Goal: Task Accomplishment & Management: Use online tool/utility

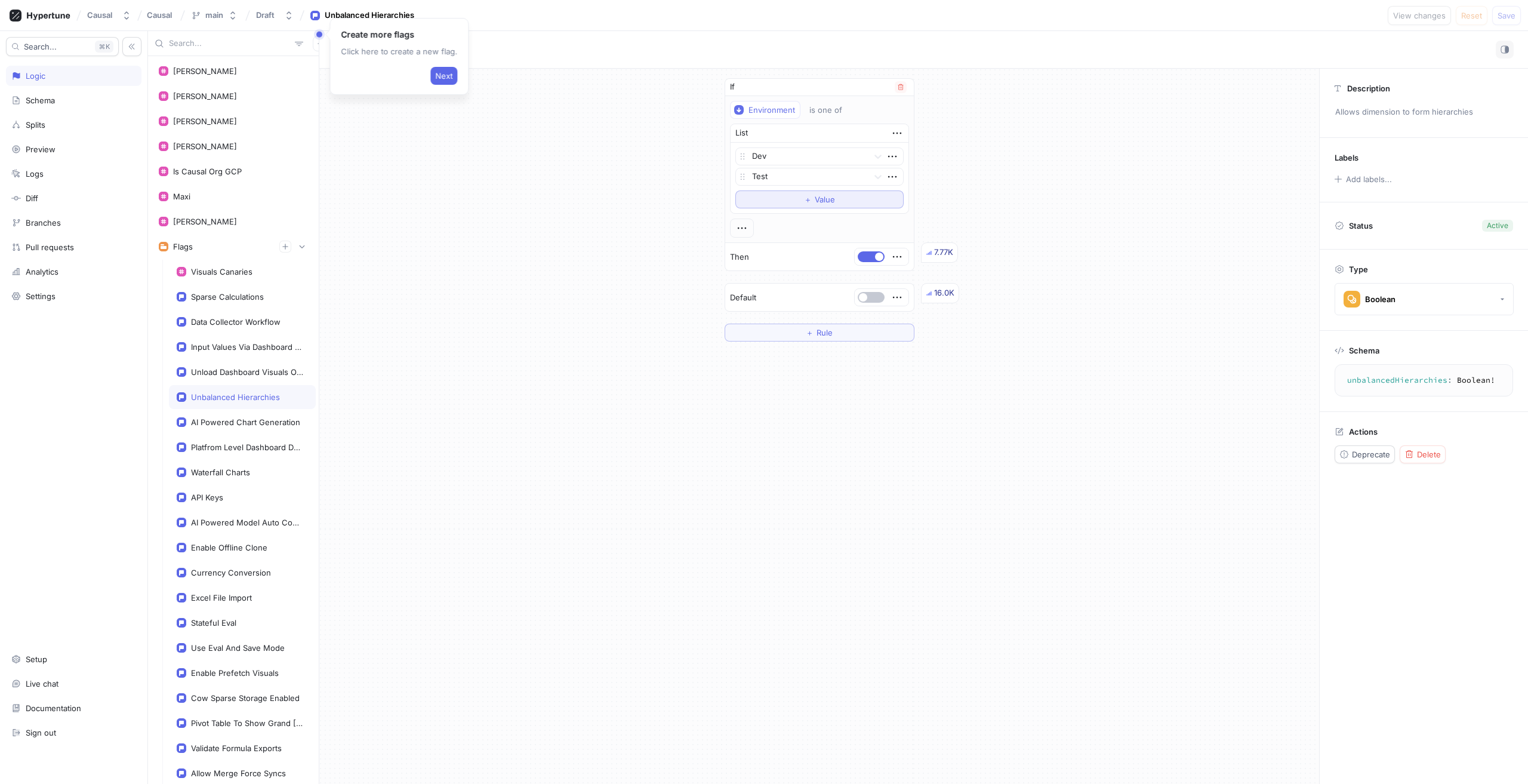
click at [823, 197] on span "Value" at bounding box center [824, 199] width 20 height 7
click at [810, 202] on div at bounding box center [808, 198] width 112 height 14
click at [777, 238] on div "Staging" at bounding box center [819, 240] width 167 height 19
click at [1094, 176] on div "If Environment is one of List Dev Test Staging To pick up a draggable item, pre…" at bounding box center [819, 220] width 1000 height 302
click at [445, 80] on span "Next" at bounding box center [444, 76] width 17 height 7
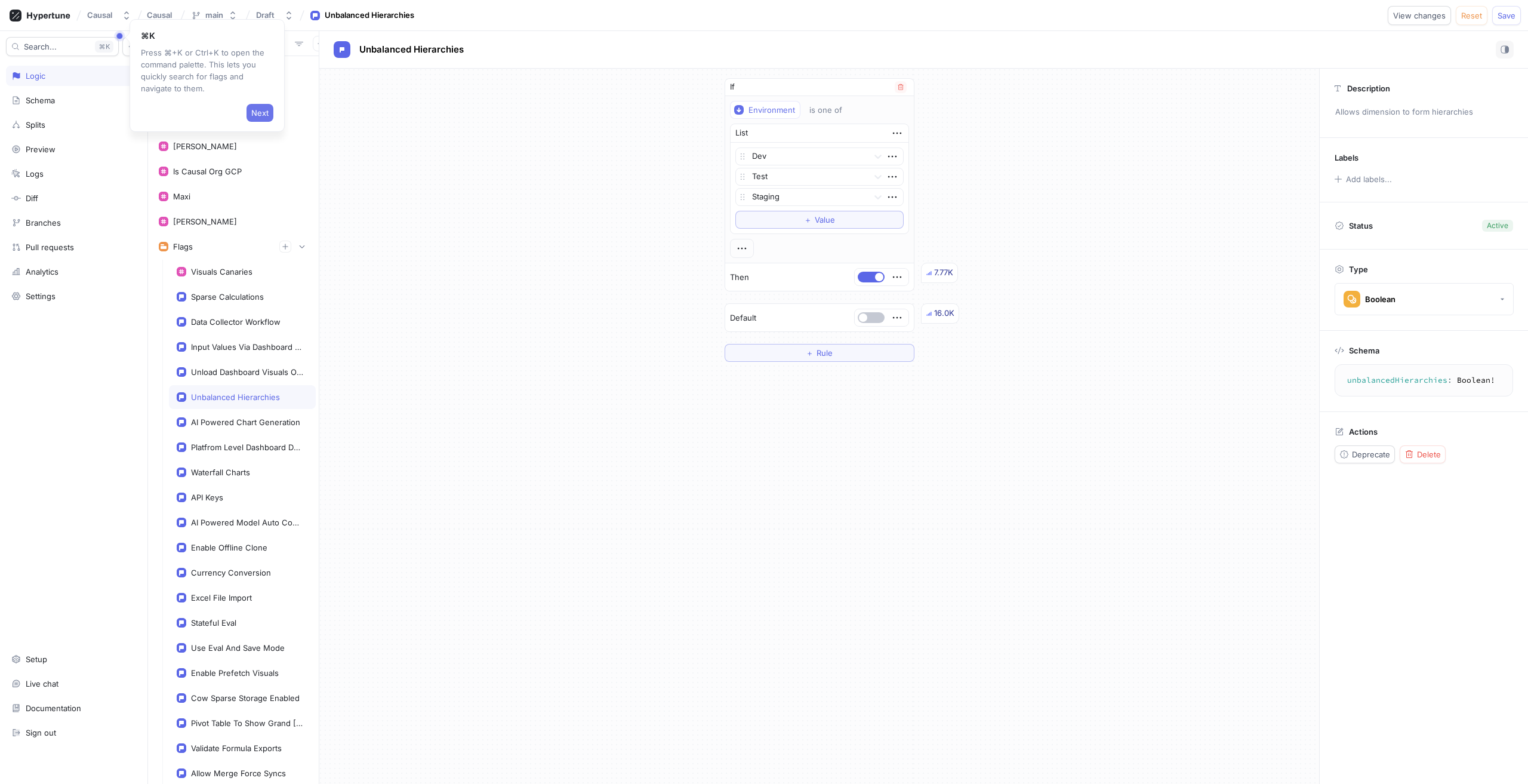
click at [258, 104] on button "Next" at bounding box center [260, 113] width 27 height 17
click at [1473, 103] on span "Finish" at bounding box center [1483, 106] width 22 height 7
click at [1506, 16] on span "Save" at bounding box center [1506, 16] width 17 height 7
click at [45, 101] on div "Schema" at bounding box center [39, 100] width 29 height 10
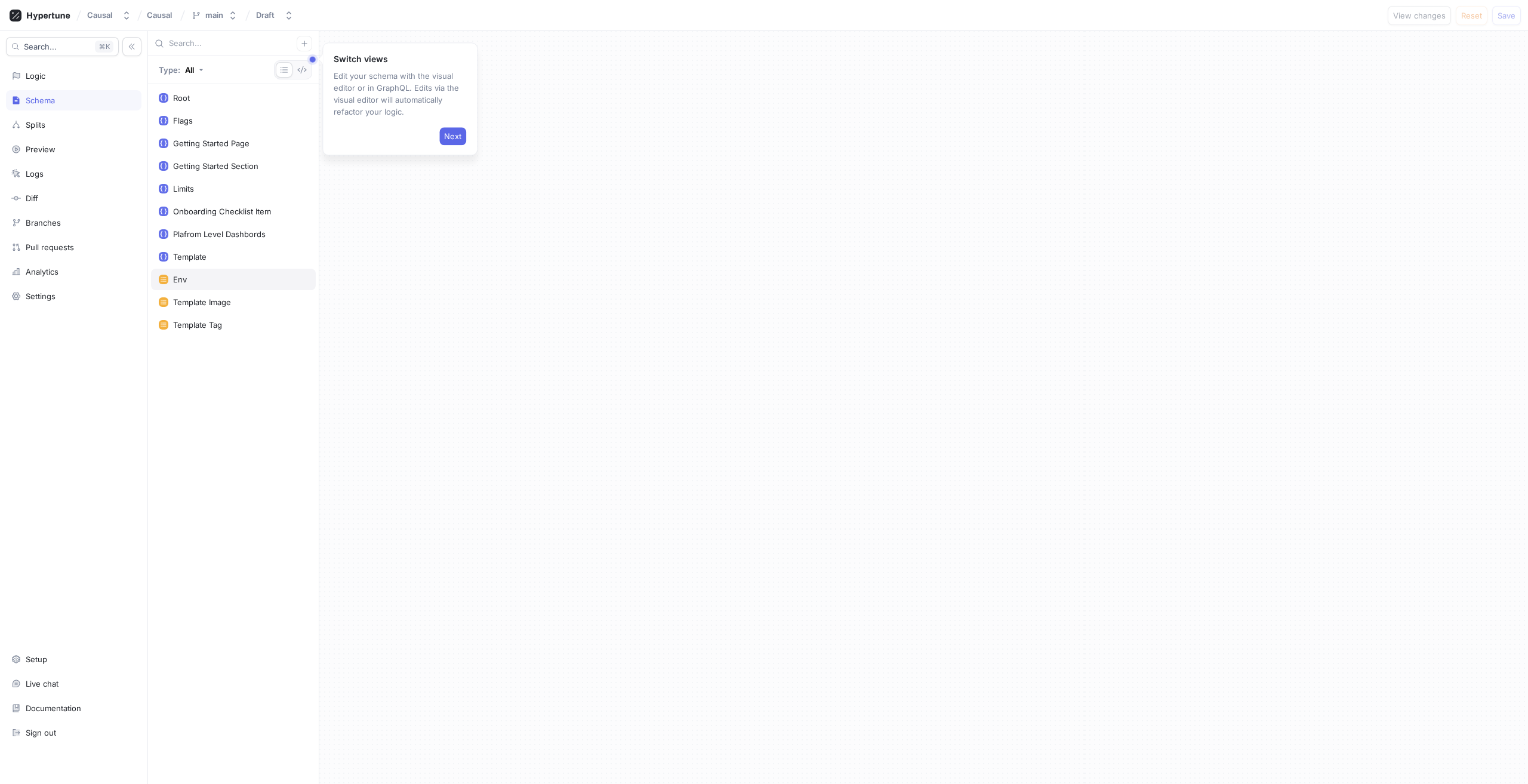
click at [202, 278] on div "Env" at bounding box center [233, 279] width 149 height 10
click at [451, 146] on div "Switch views Edit your schema with the visual editor or in GraphQL. Edits via t…" at bounding box center [400, 98] width 156 height 113
click at [453, 138] on span "Next" at bounding box center [453, 136] width 17 height 7
click at [451, 128] on button "Next" at bounding box center [441, 127] width 27 height 17
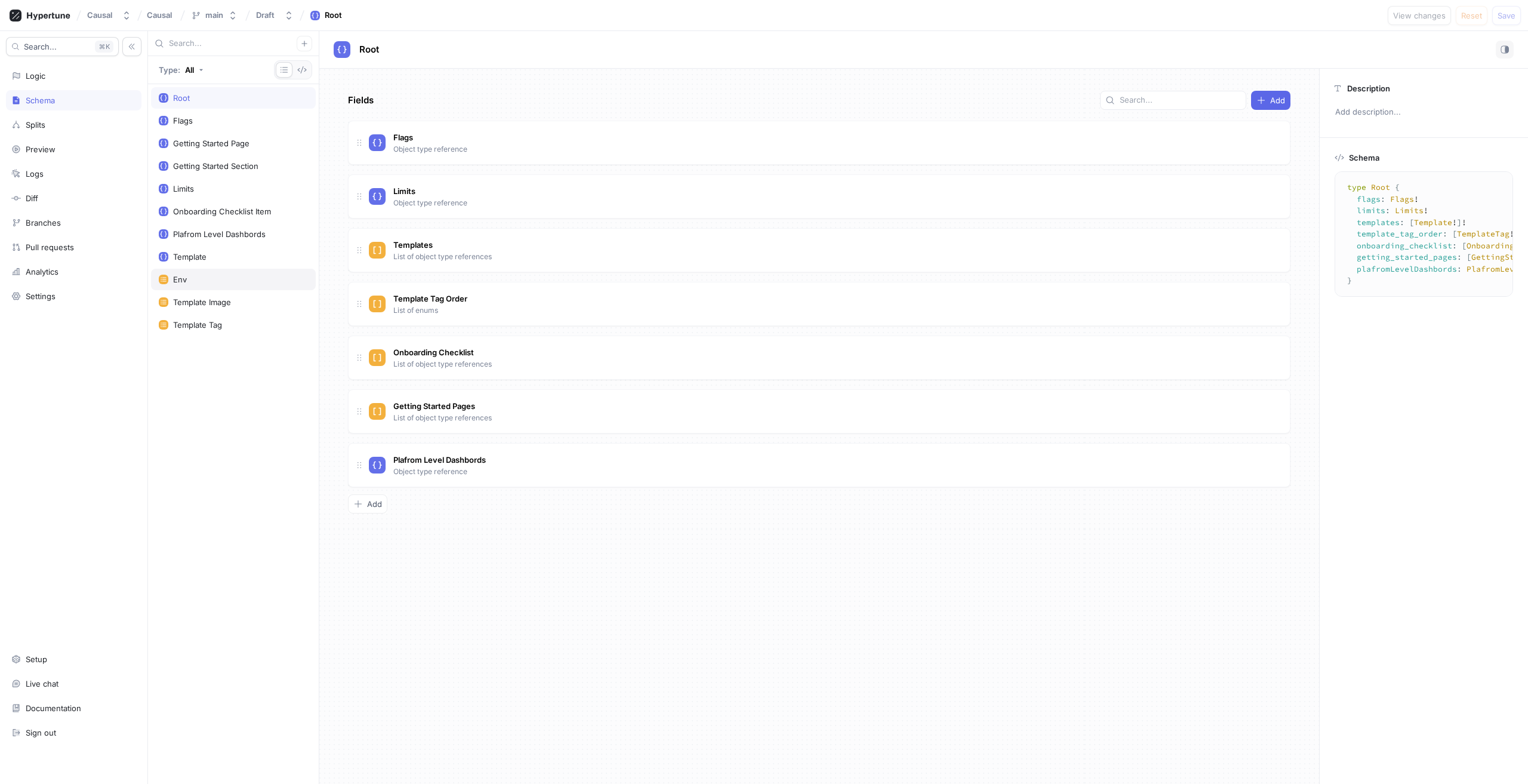
click at [190, 279] on div "Env" at bounding box center [233, 279] width 149 height 10
type textarea "enum Env { Dev, Prod, Test, Staging }"
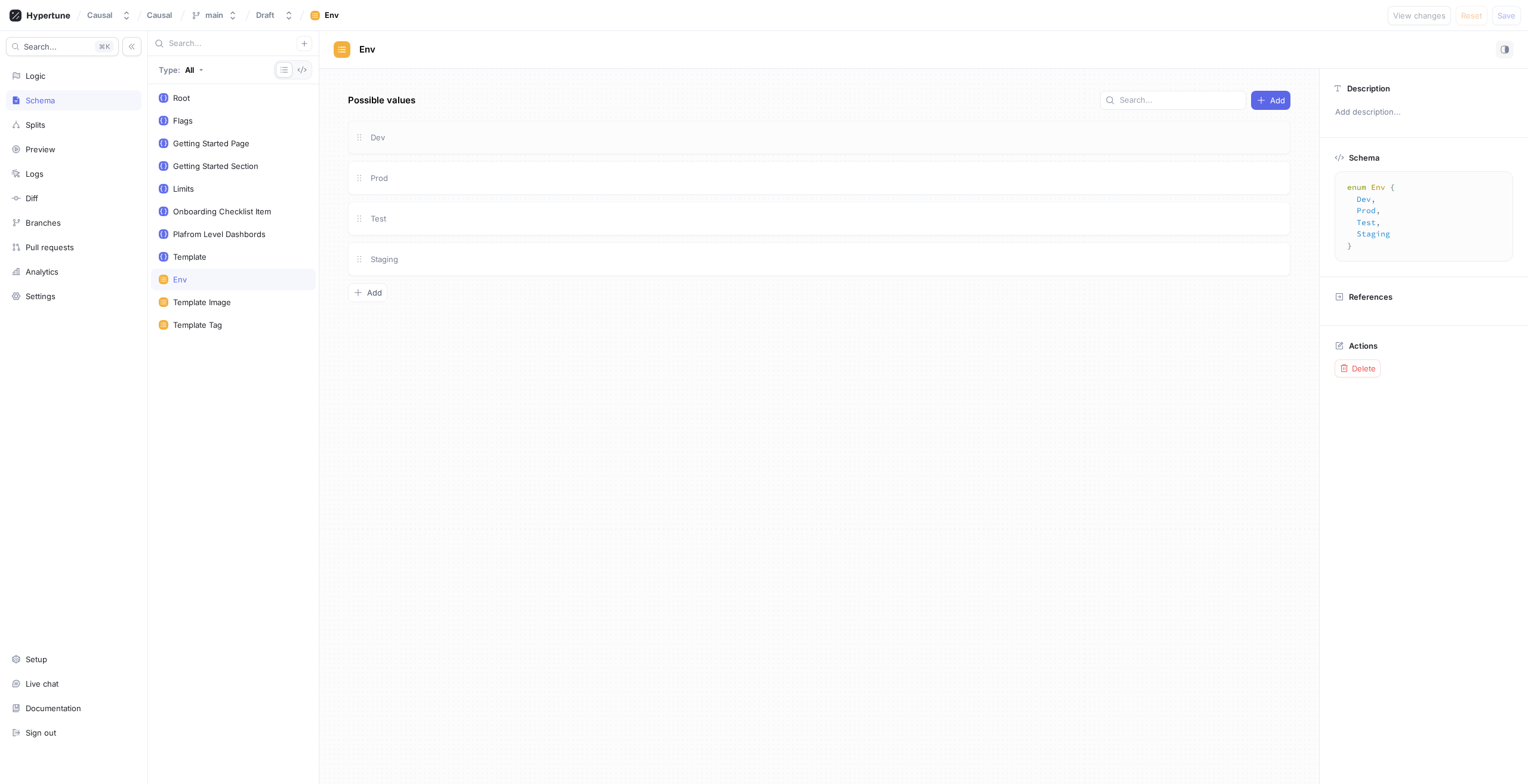
click at [399, 139] on div "Dev" at bounding box center [826, 137] width 915 height 13
click at [462, 167] on div "Prod" at bounding box center [819, 177] width 942 height 33
click at [497, 213] on div "Test" at bounding box center [826, 218] width 915 height 13
click at [453, 148] on div "Dev" at bounding box center [819, 137] width 942 height 33
click at [1271, 102] on span "Add" at bounding box center [1277, 101] width 15 height 7
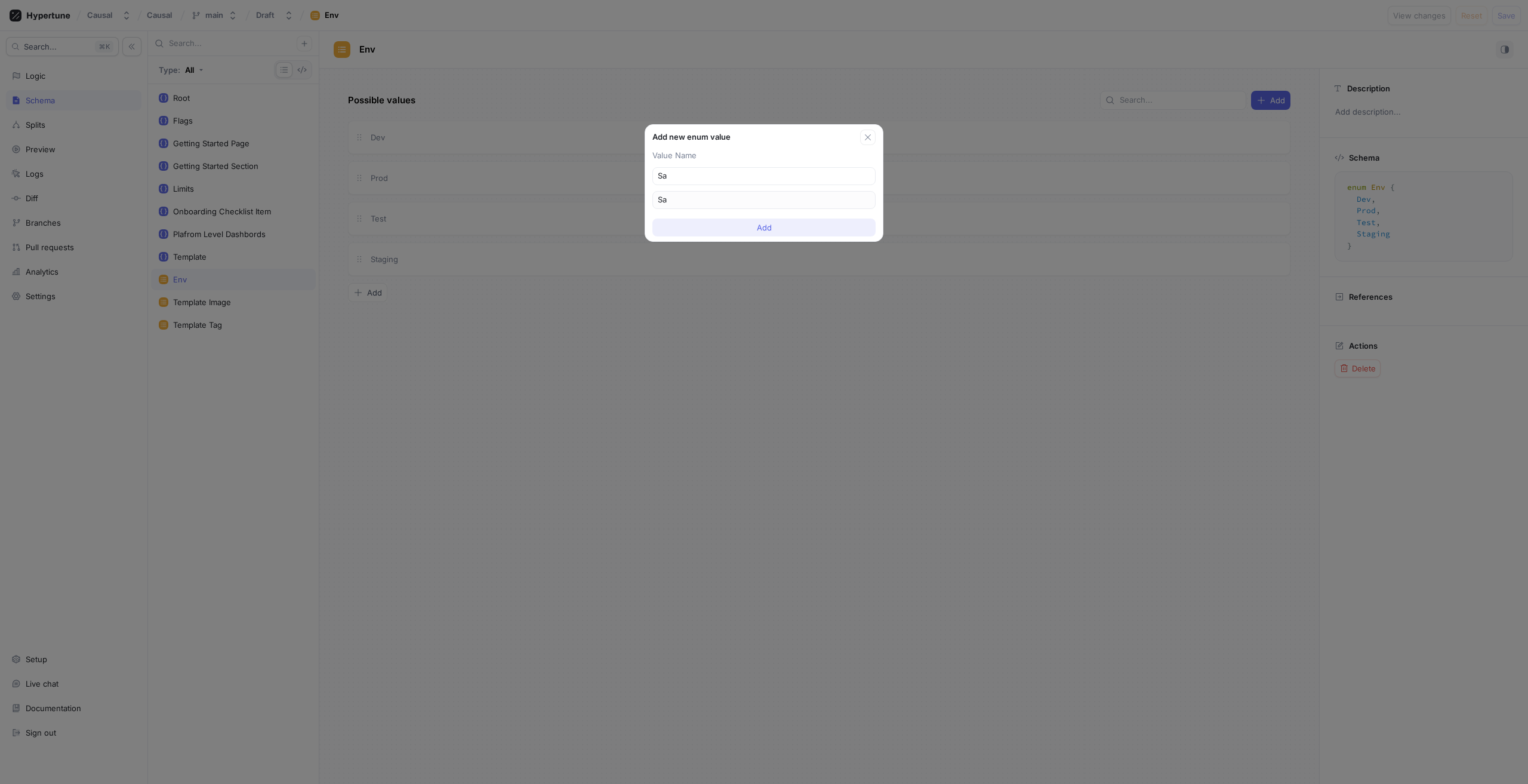
type input "San"
type input "Sand"
type input "Sandb"
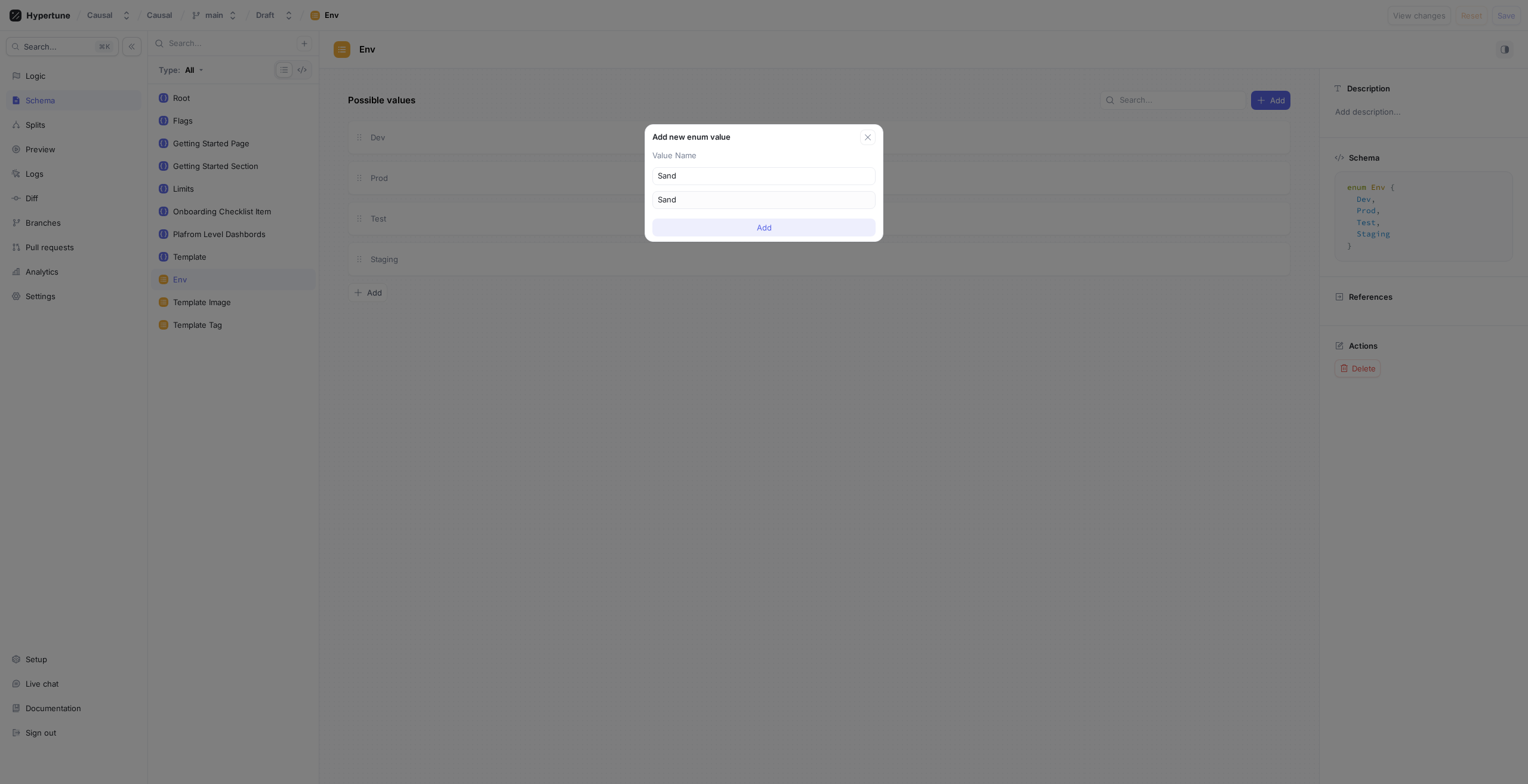
type input "Sandb"
type input "[PERSON_NAME]"
type input "Sandbox"
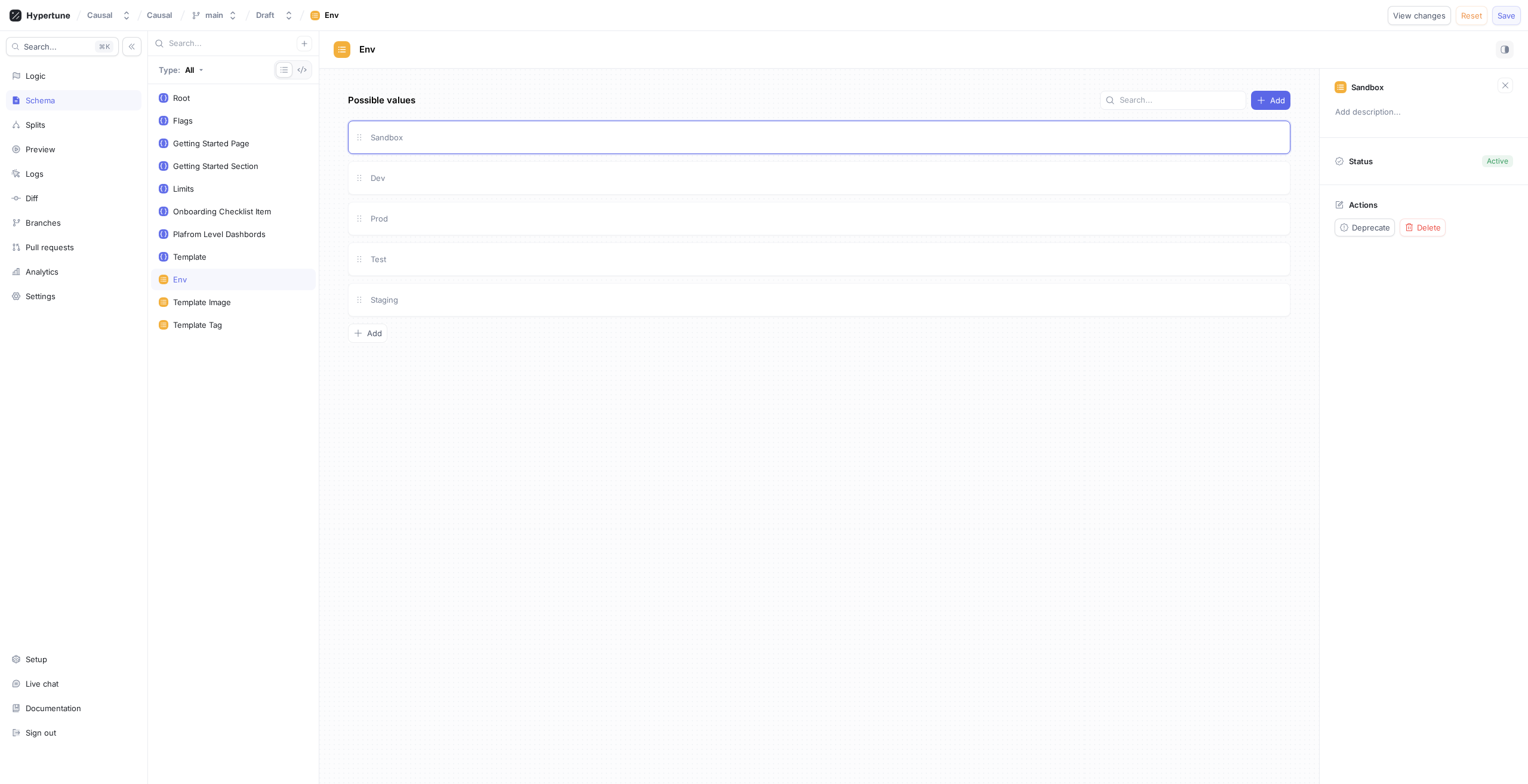
click at [1514, 15] on span "Save" at bounding box center [1506, 16] width 17 height 7
click at [37, 80] on div "Logic" at bounding box center [35, 75] width 20 height 10
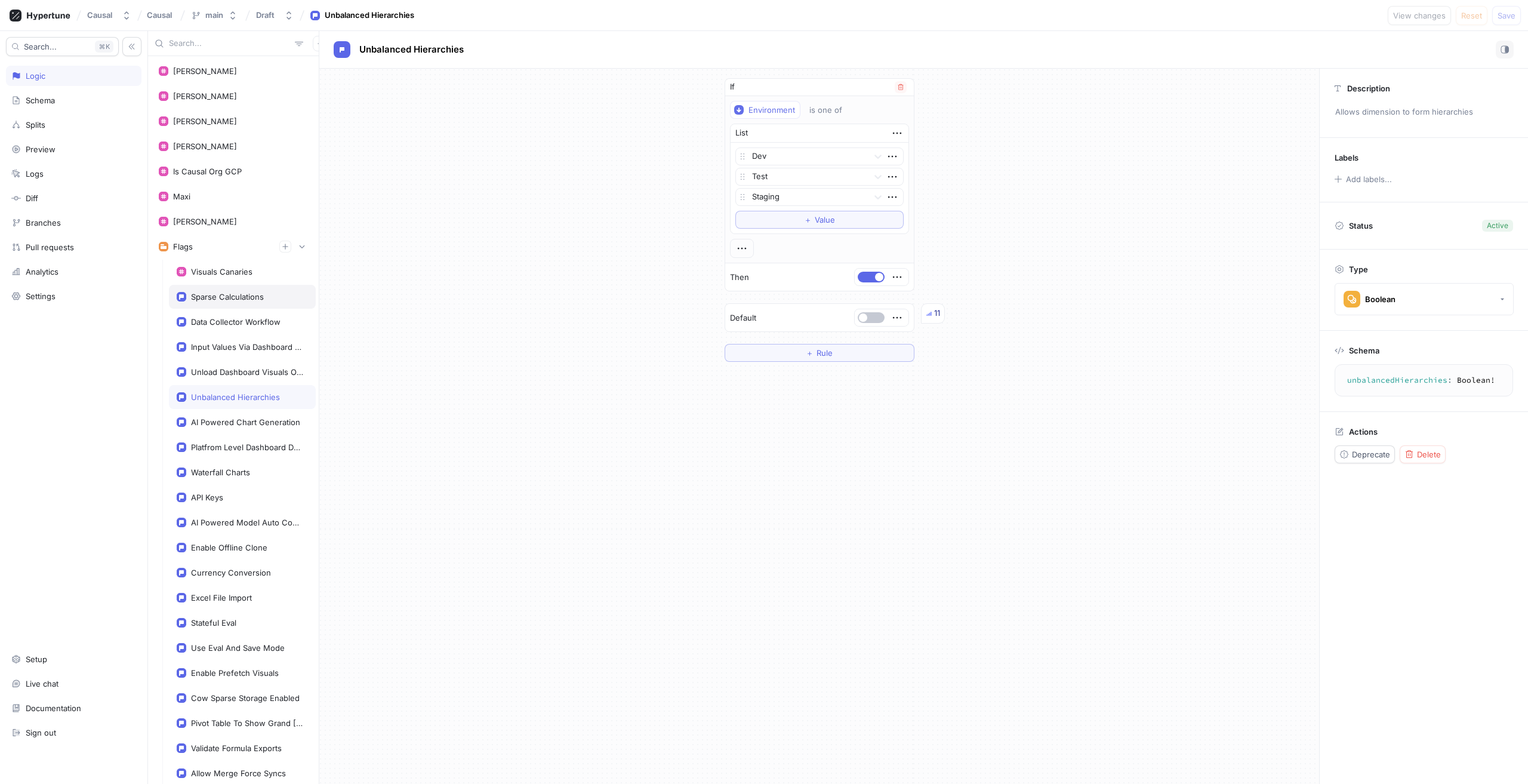
click at [219, 292] on div "Sparse Calculations" at bounding box center [227, 296] width 73 height 10
click at [242, 312] on div "Data Collector Workflow" at bounding box center [242, 321] width 147 height 24
click at [251, 344] on div "Input Values Via Dashboard Access Type" at bounding box center [247, 346] width 112 height 10
click at [218, 374] on div "Unload Dashboard Visuals Out Of View" at bounding box center [242, 371] width 147 height 24
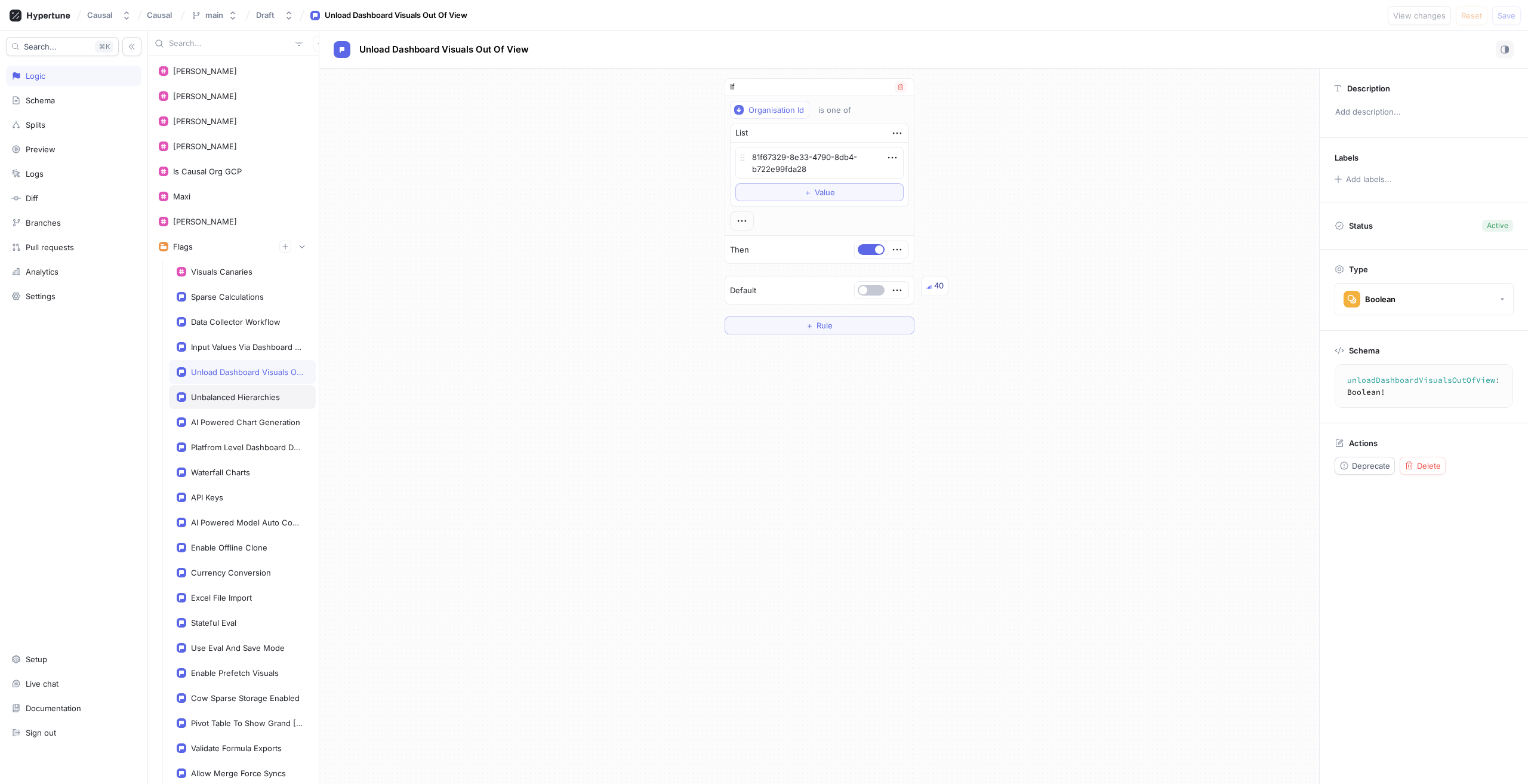
click at [215, 399] on div "Unbalanced Hierarchies" at bounding box center [242, 396] width 147 height 24
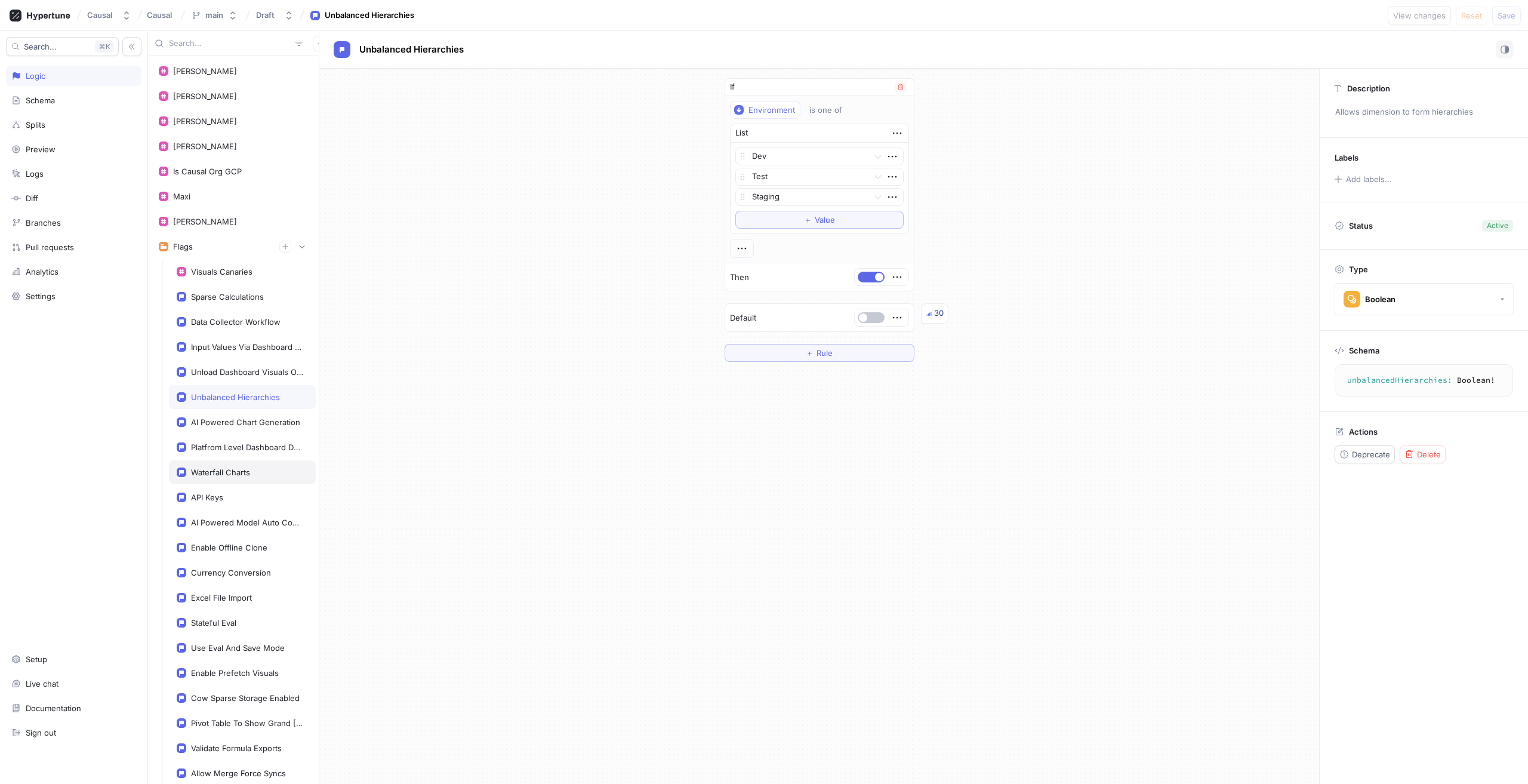
click at [236, 460] on div "Waterfall Charts" at bounding box center [242, 471] width 147 height 24
click at [247, 435] on div "Platfrom Level Dashboard Demoware" at bounding box center [242, 447] width 147 height 24
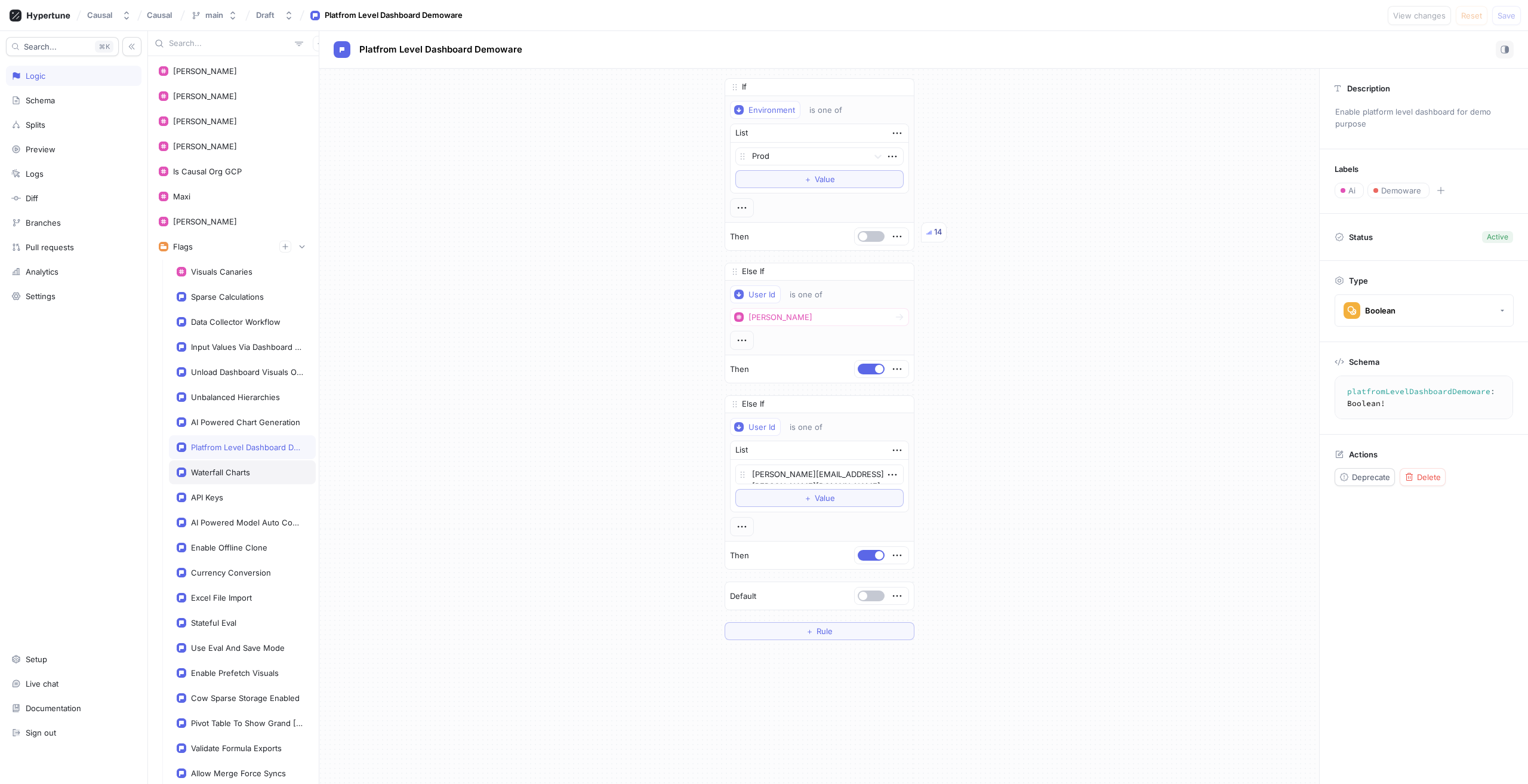
click at [199, 468] on div "Waterfall Charts" at bounding box center [221, 472] width 59 height 10
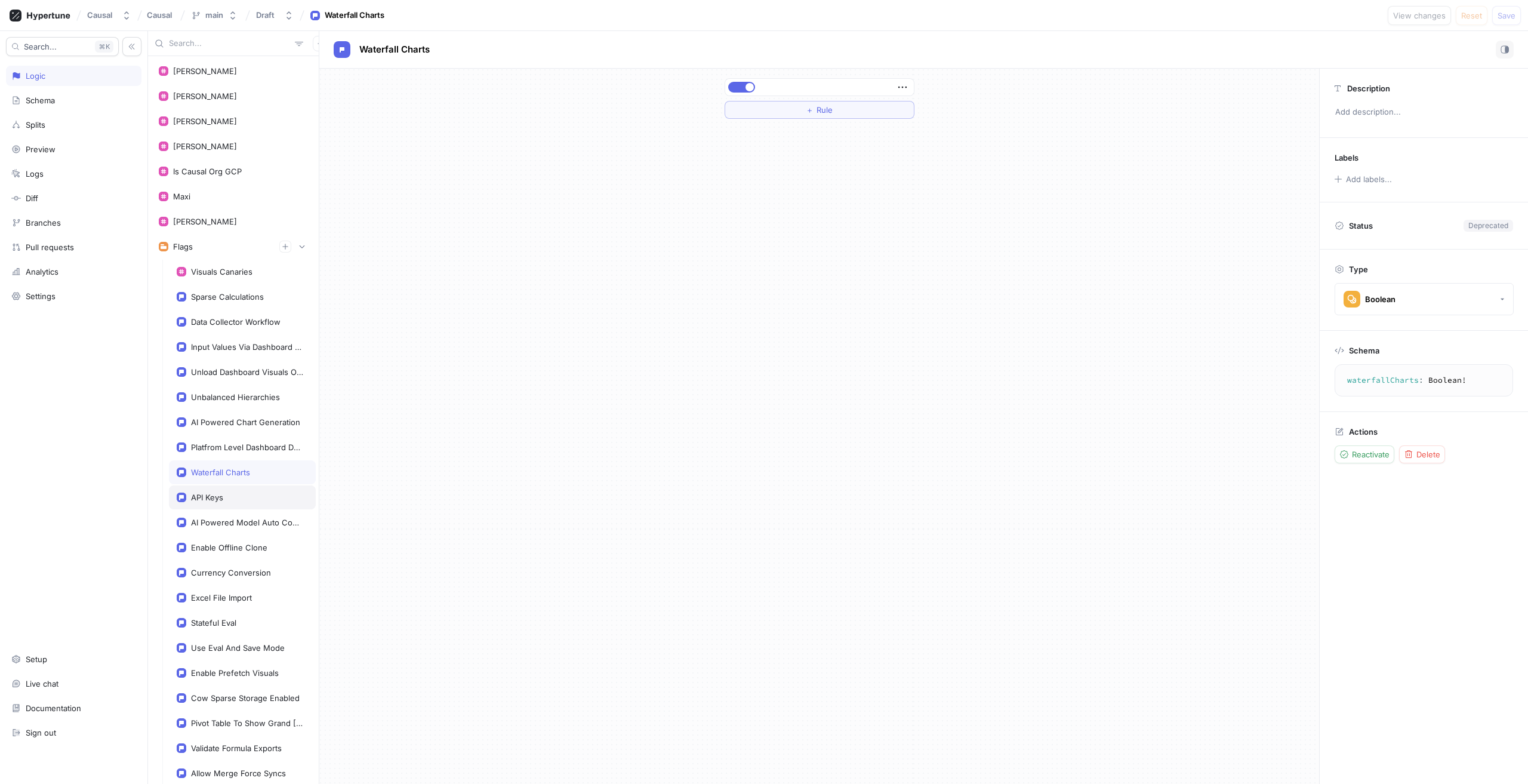
click at [214, 485] on div "API Keys" at bounding box center [242, 496] width 147 height 24
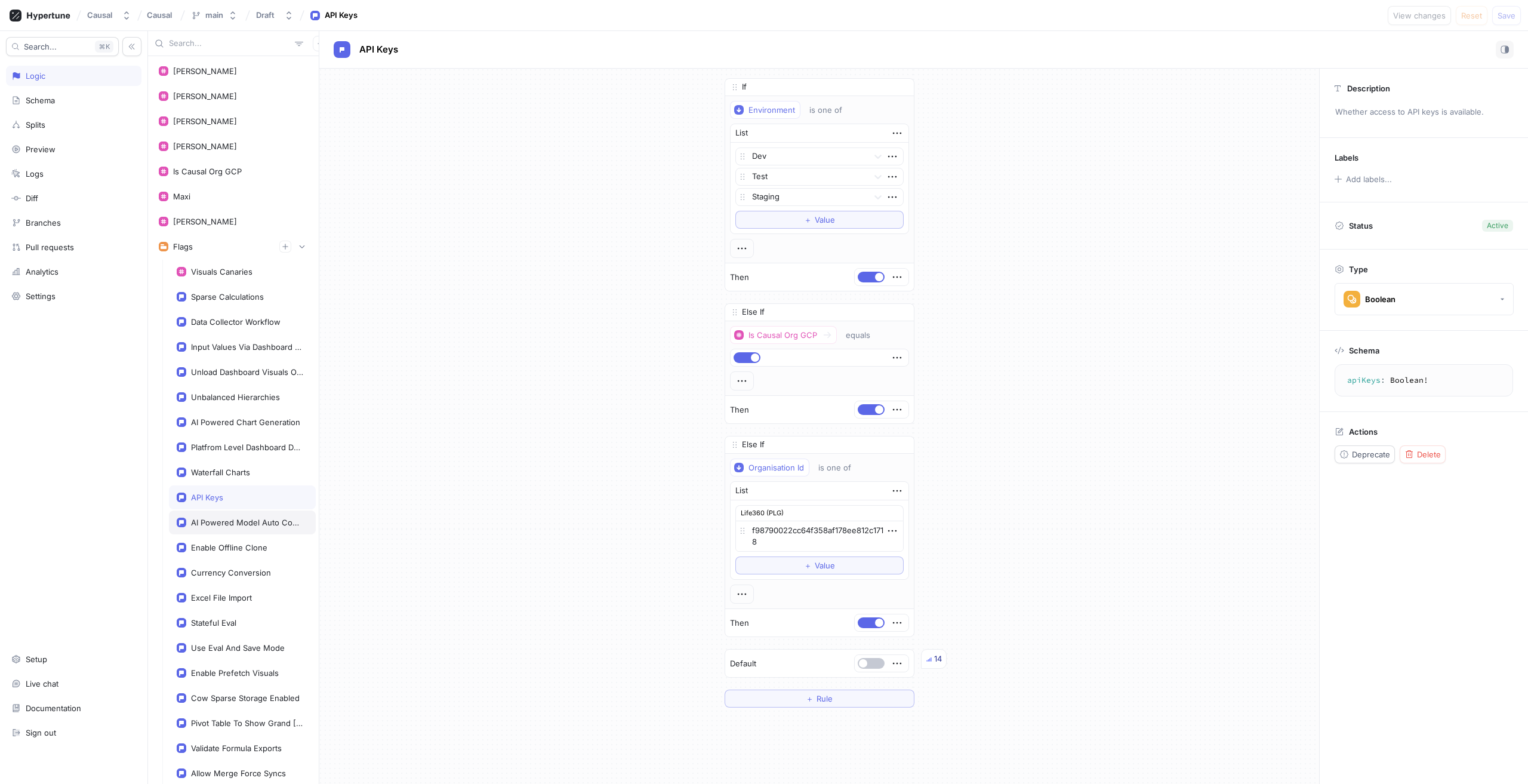
click at [212, 517] on div "AI Powered Model Auto Completion" at bounding box center [247, 522] width 112 height 10
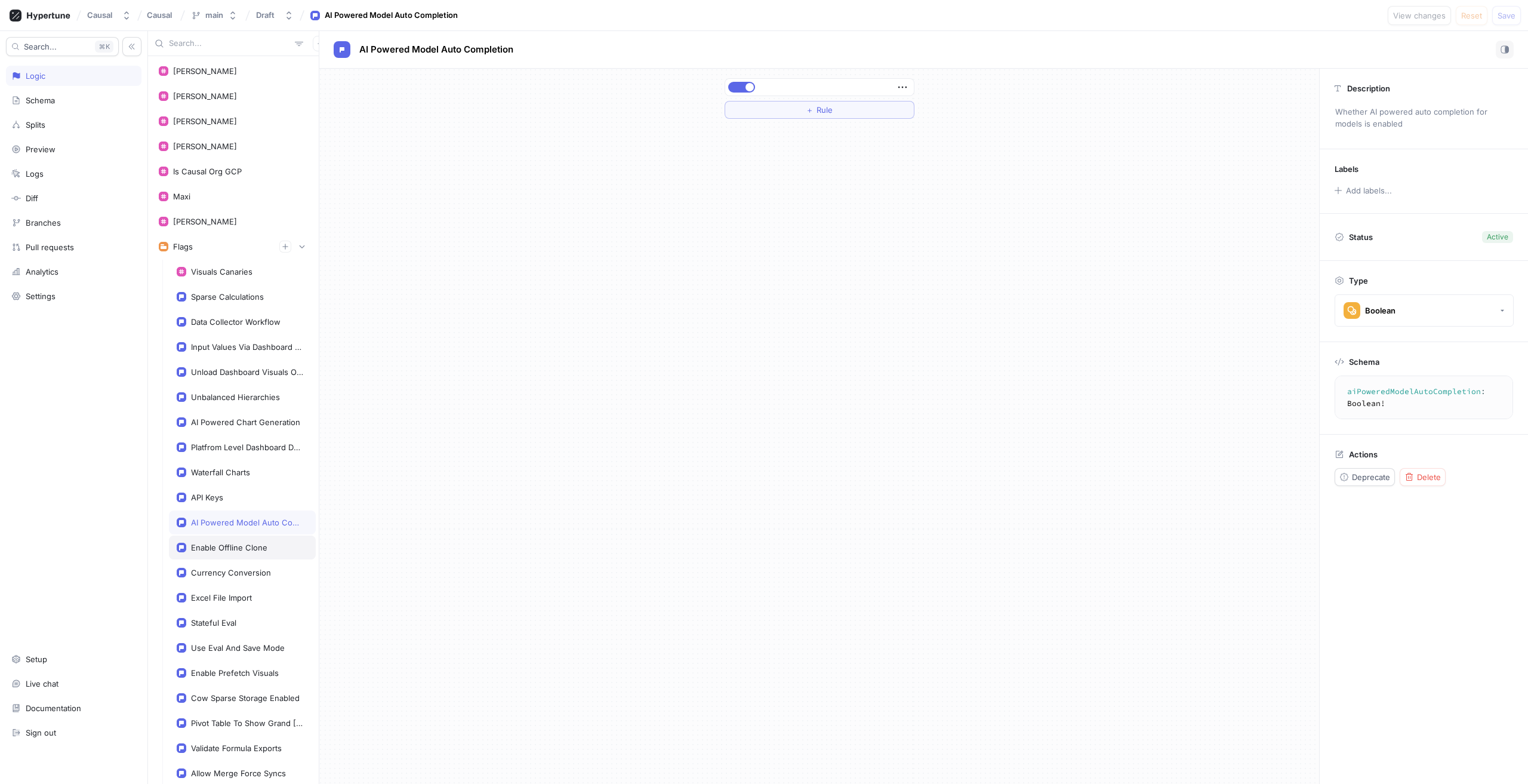
click at [213, 546] on div "Enable Offline Clone" at bounding box center [242, 547] width 147 height 24
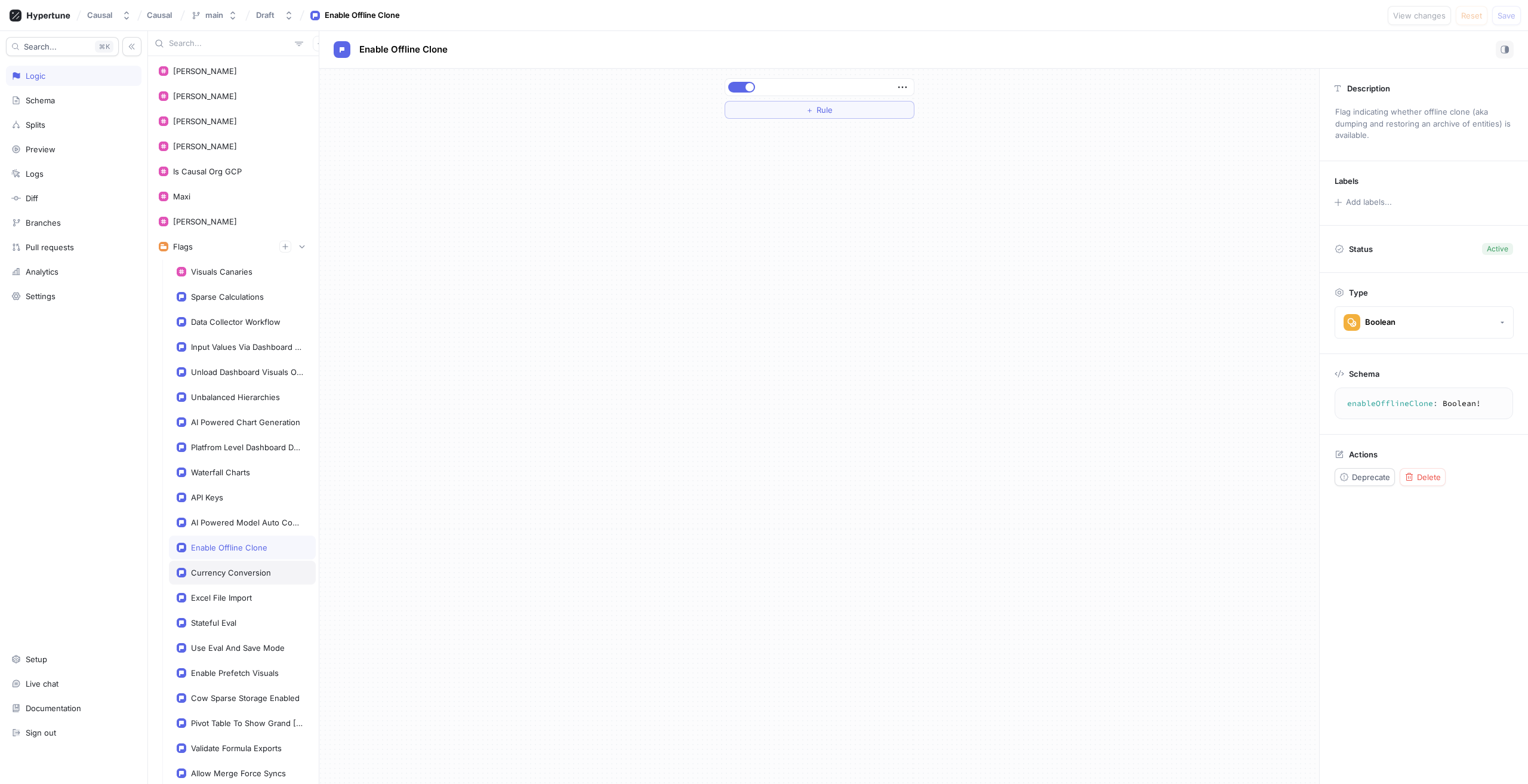
click at [250, 567] on div "Currency Conversion" at bounding box center [231, 572] width 80 height 10
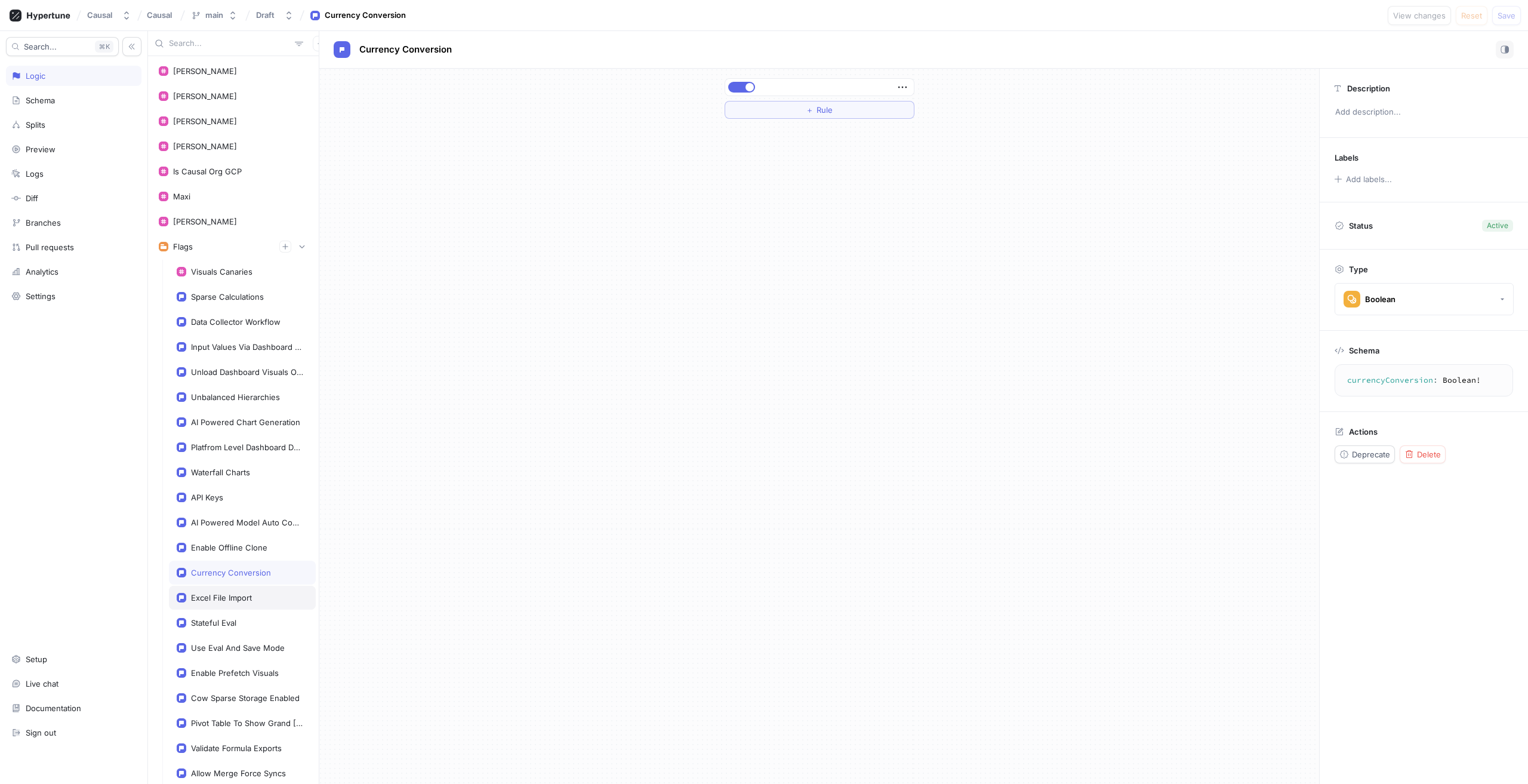
click at [250, 593] on div "Excel File Import" at bounding box center [222, 597] width 61 height 10
click at [222, 620] on div "Stateful Eval" at bounding box center [242, 622] width 147 height 24
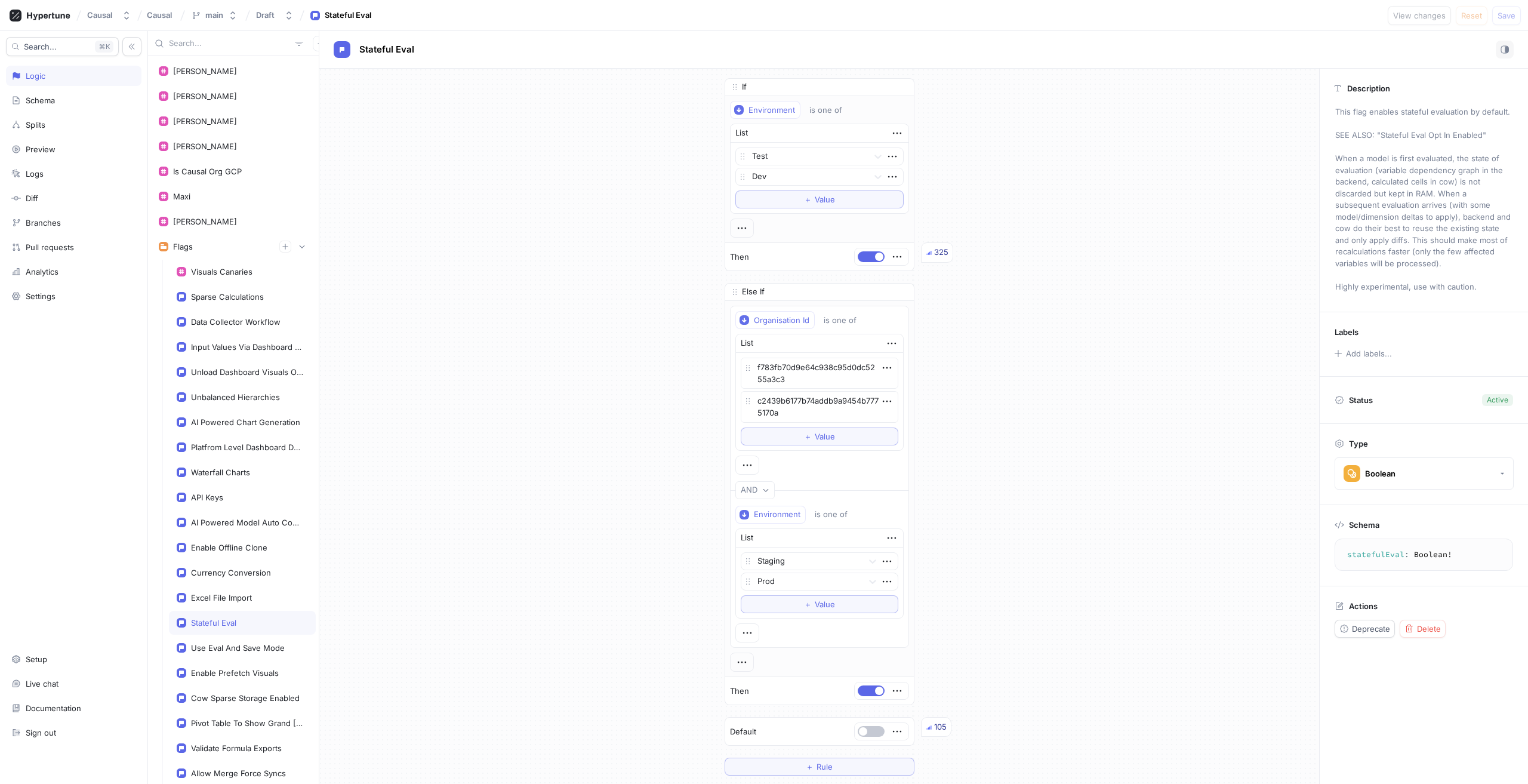
type textarea "x"
